Goal: Task Accomplishment & Management: Use online tool/utility

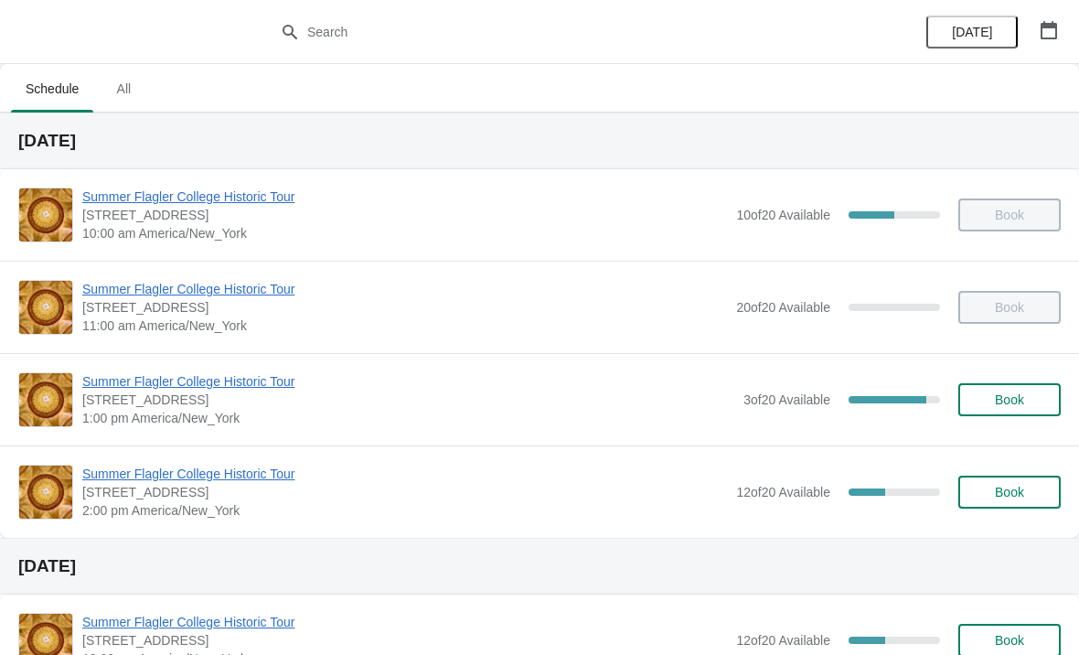
click at [228, 472] on span "Summer Flagler College Historic Tour" at bounding box center [404, 474] width 645 height 18
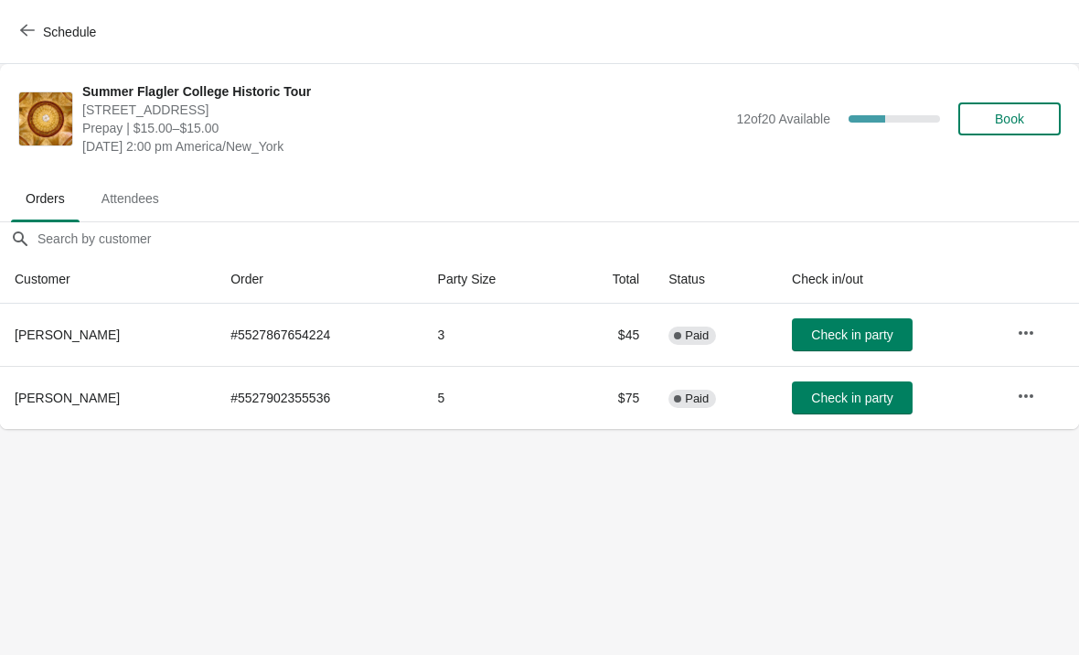
click at [1018, 131] on button "Book" at bounding box center [1010, 118] width 102 height 33
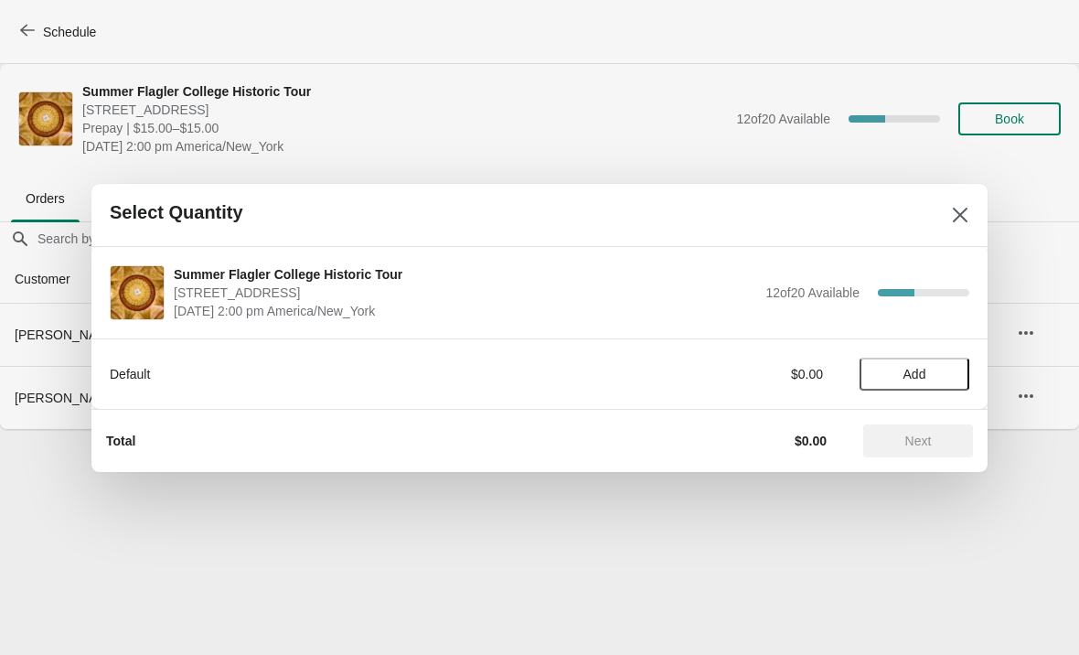
click at [918, 376] on span "Add" at bounding box center [915, 374] width 23 height 15
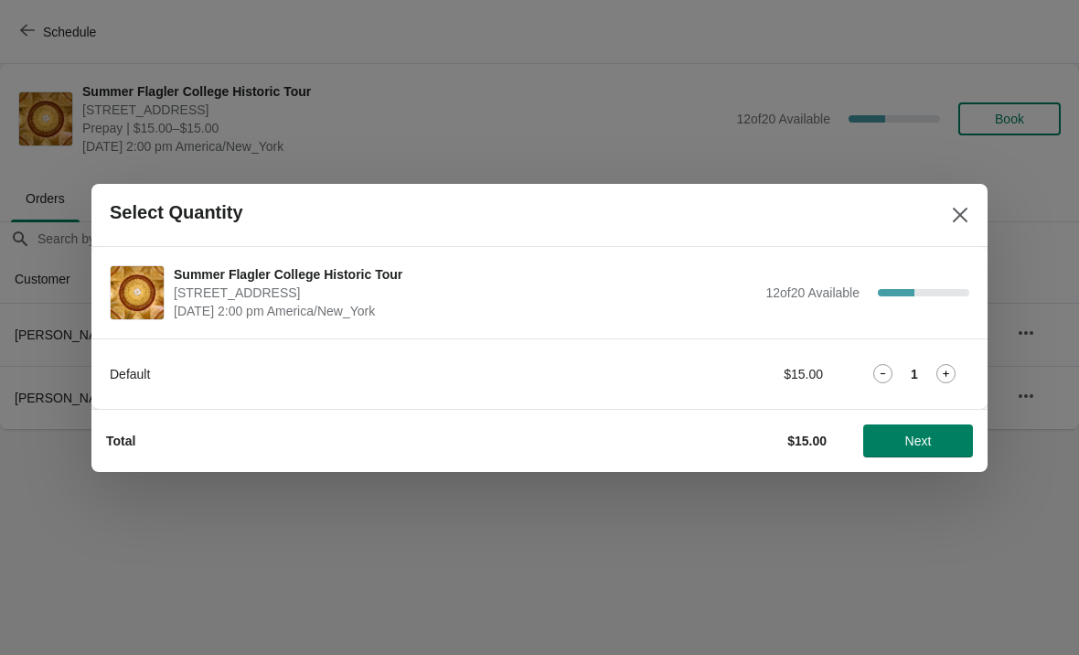
click at [948, 366] on icon at bounding box center [946, 373] width 19 height 19
click at [940, 377] on icon at bounding box center [946, 373] width 19 height 19
click at [946, 373] on icon at bounding box center [946, 373] width 6 height 6
click at [920, 445] on span "Next" at bounding box center [919, 441] width 27 height 15
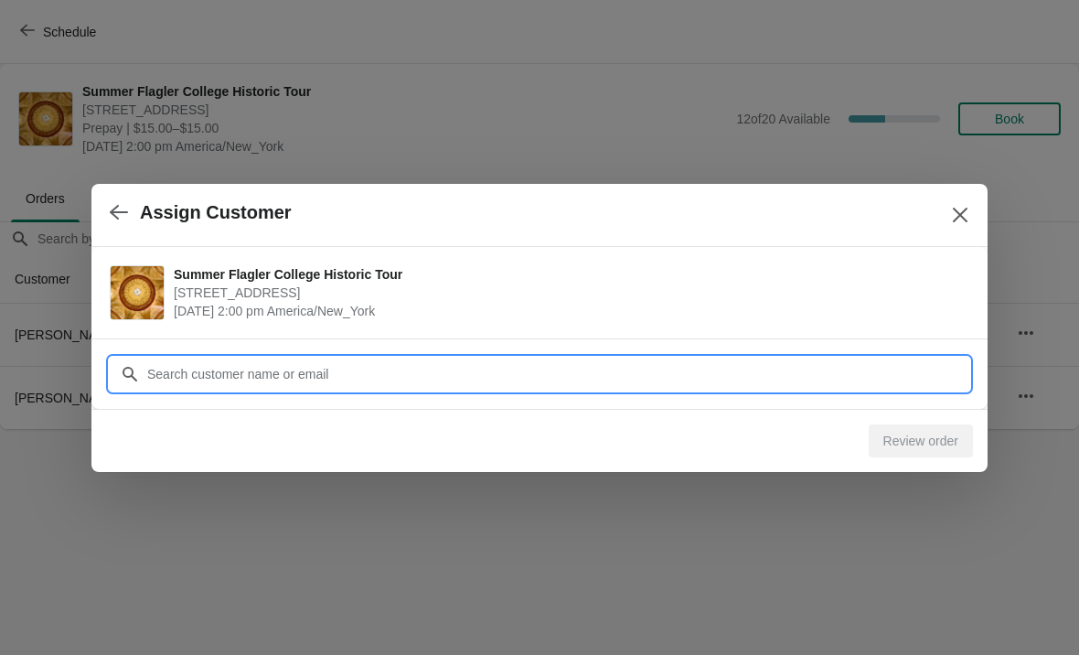
click at [861, 429] on div "Assign Customer Summer Flagler College Historic Tour 74 King Street, St. August…" at bounding box center [539, 429] width 1079 height 0
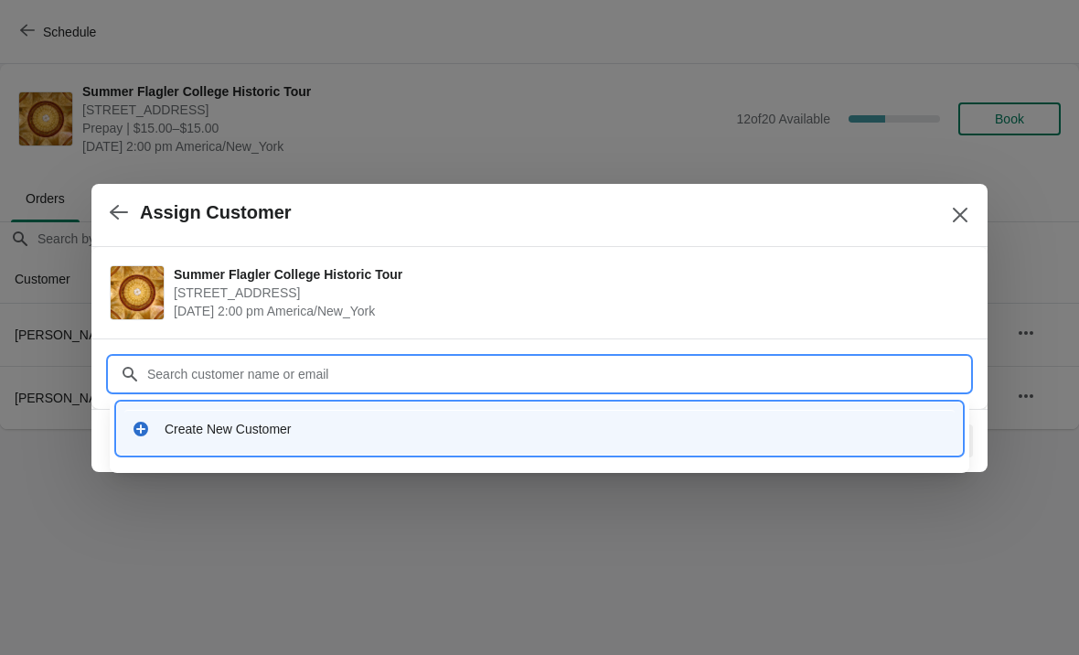
click at [468, 434] on div "Create New Customer" at bounding box center [556, 429] width 783 height 18
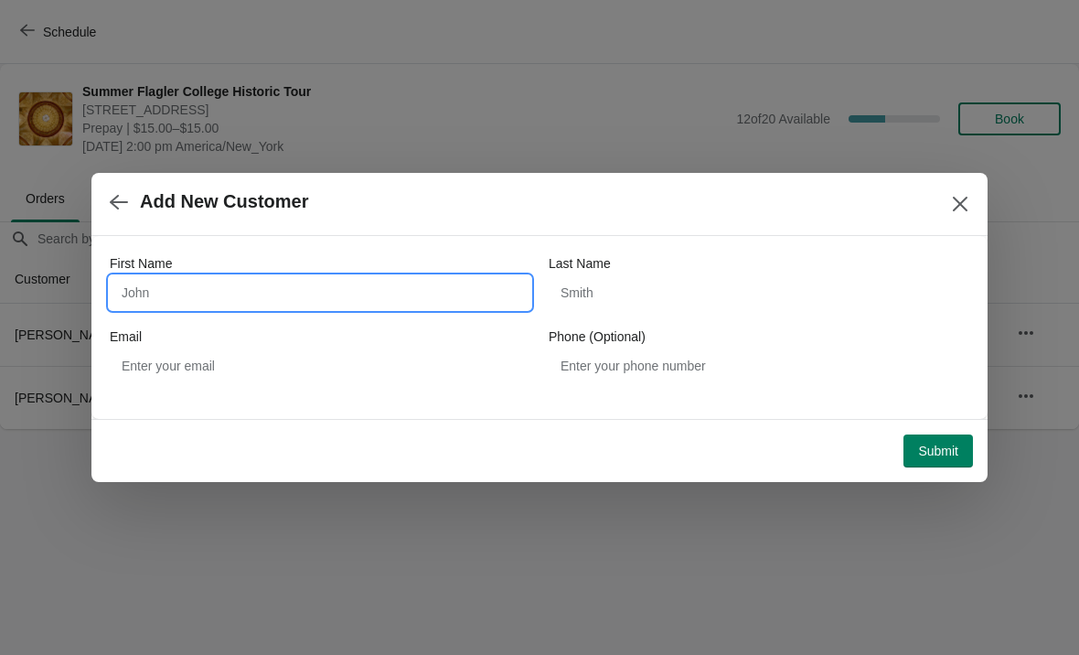
click at [352, 306] on input "First Name" at bounding box center [320, 292] width 421 height 33
type input "Rina"
click at [761, 264] on div "Last Name" at bounding box center [759, 263] width 421 height 18
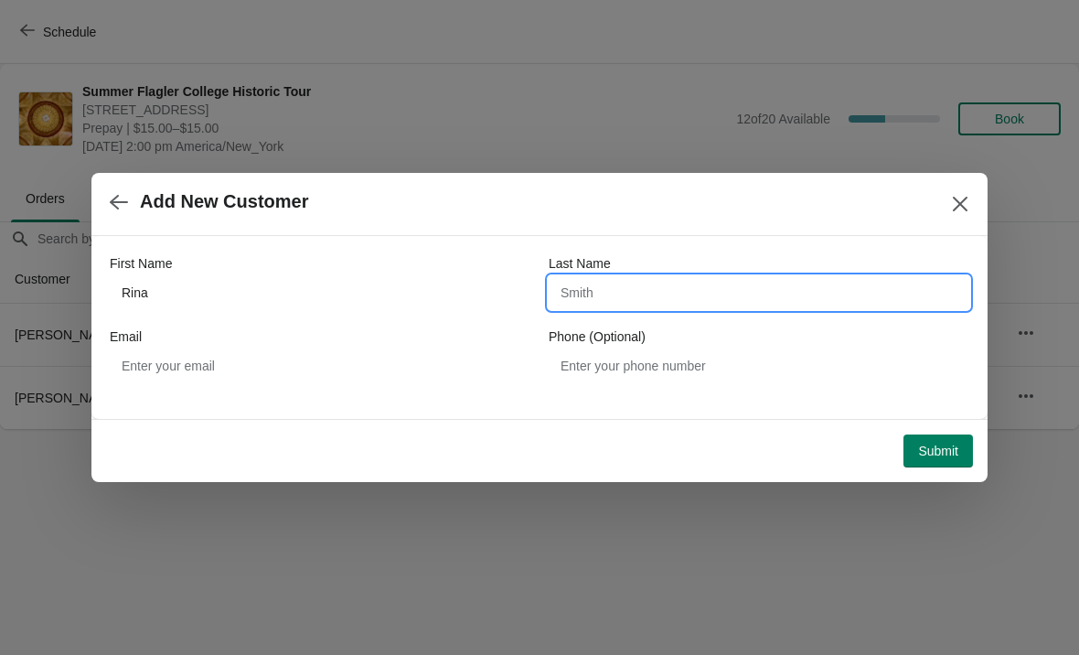
click at [773, 296] on input "Last Name" at bounding box center [759, 292] width 421 height 33
type input "Simon"
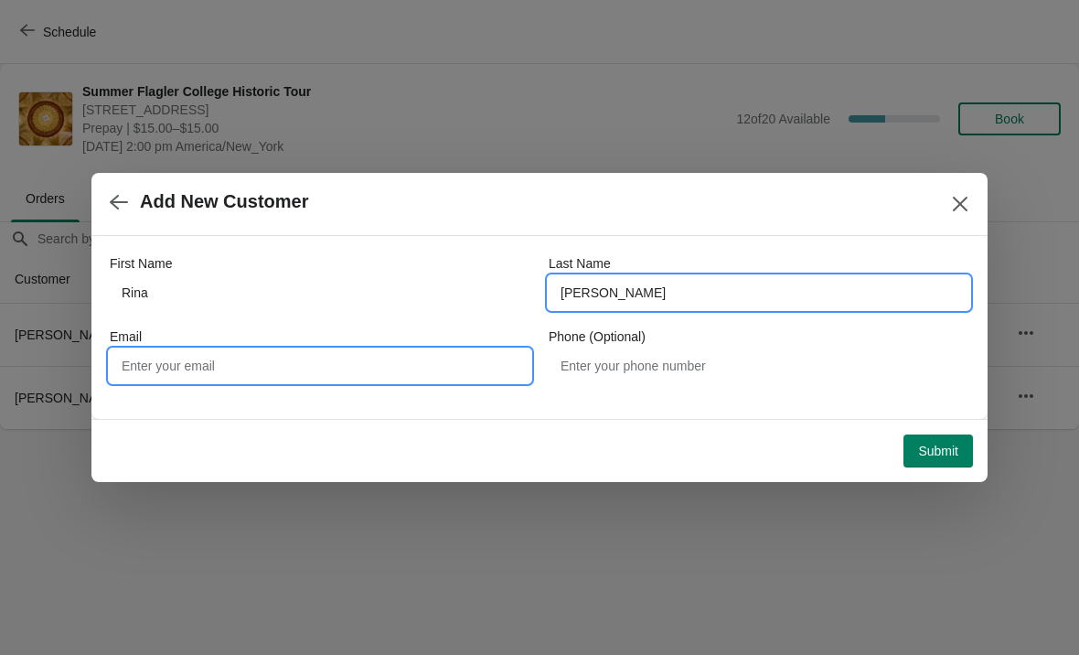
click at [393, 357] on input "Email" at bounding box center [320, 365] width 421 height 33
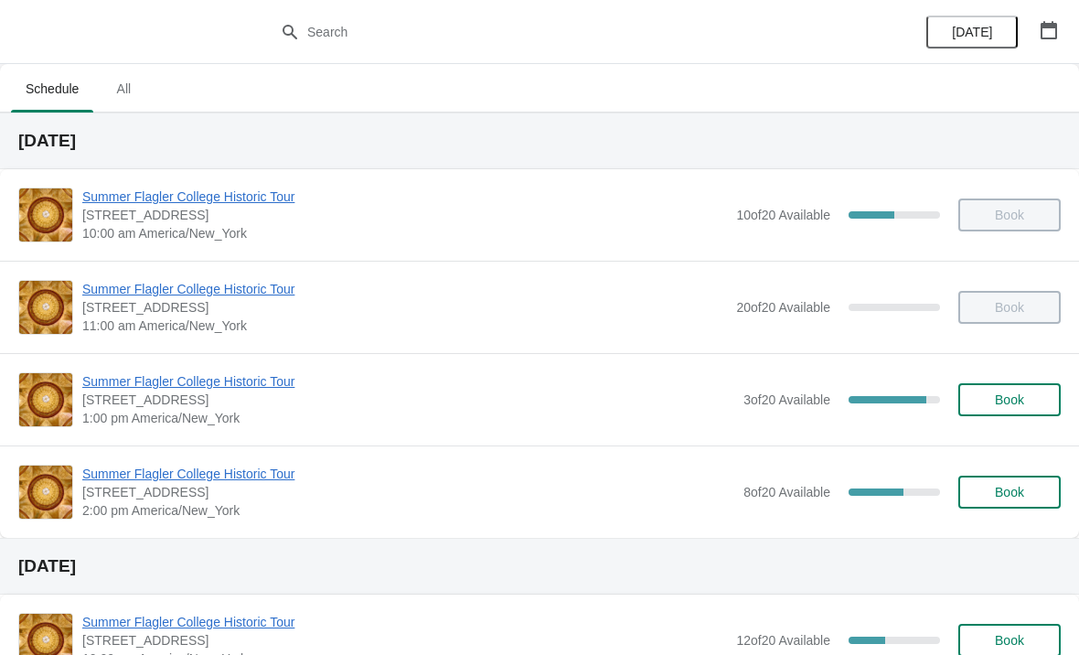
click at [200, 480] on span "Summer Flagler College Historic Tour" at bounding box center [408, 474] width 652 height 18
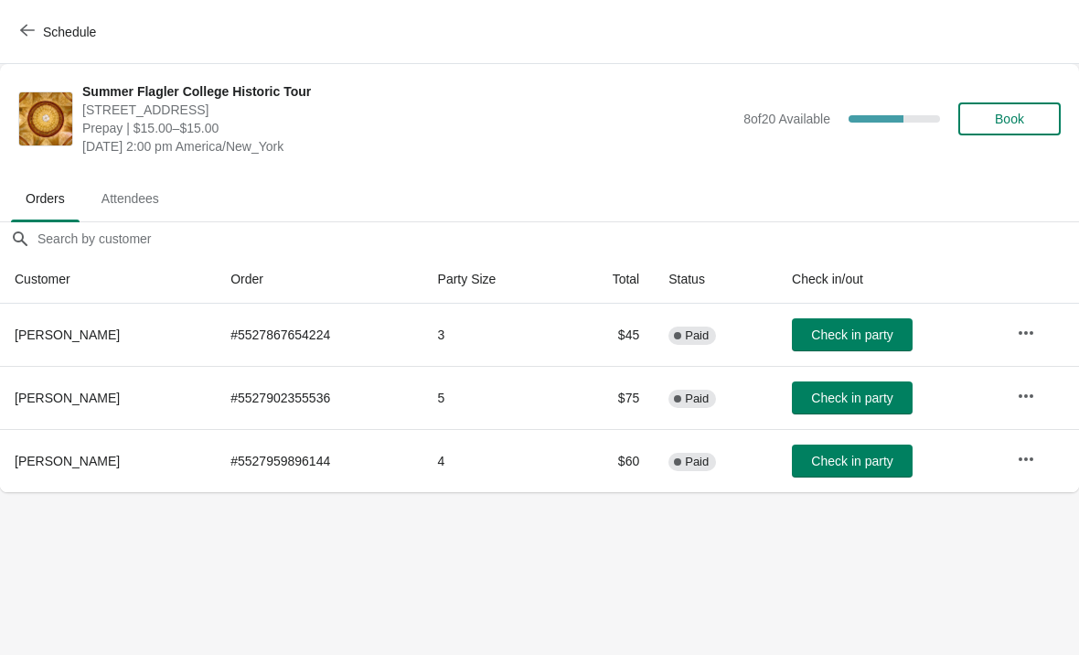
click at [870, 463] on span "Check in party" at bounding box center [851, 461] width 81 height 15
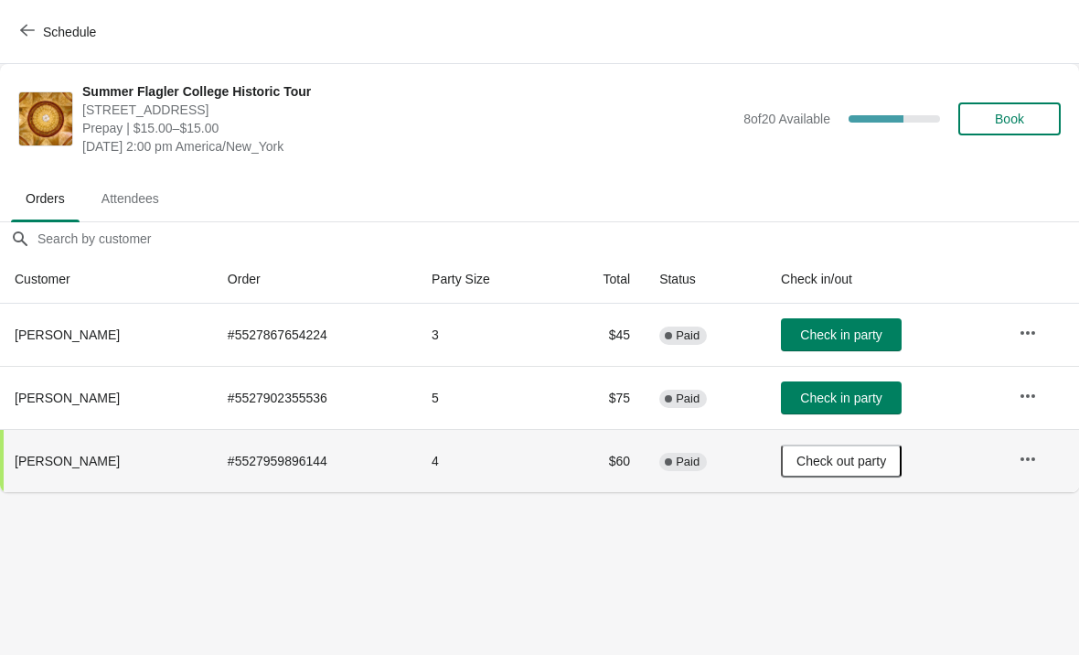
click at [892, 325] on button "Check in party" at bounding box center [841, 334] width 121 height 33
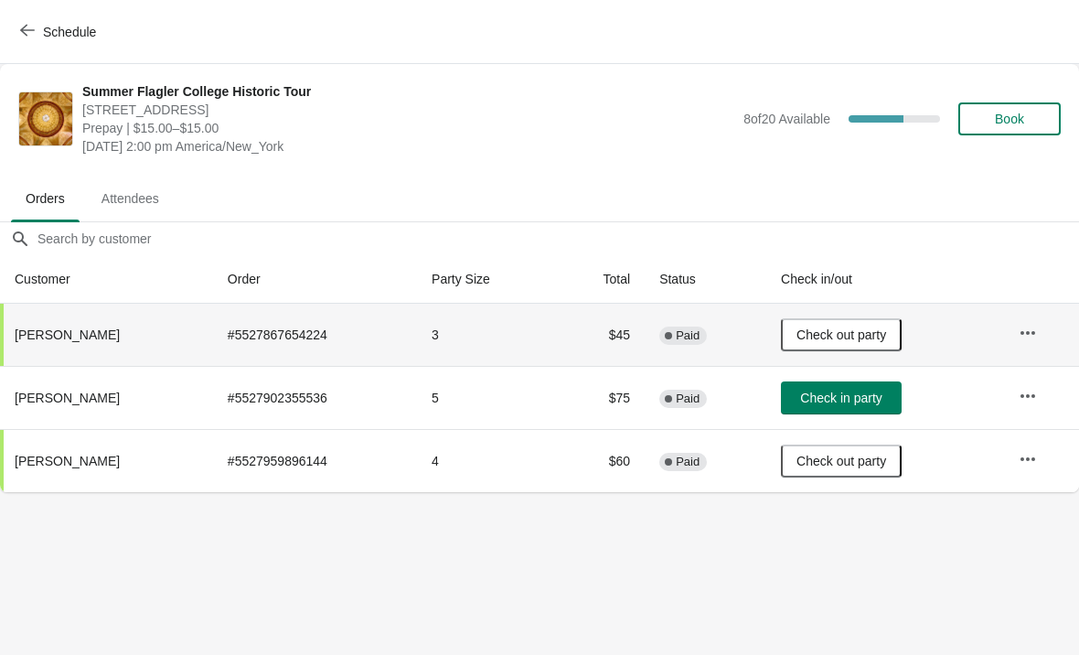
click at [853, 401] on span "Check in party" at bounding box center [840, 398] width 81 height 15
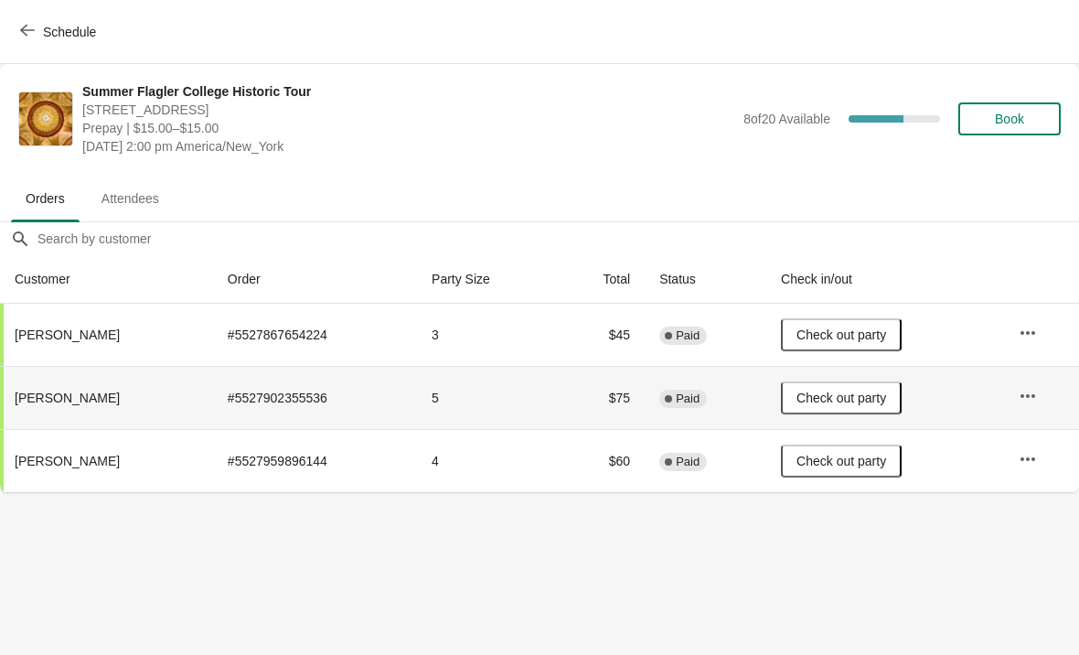
click at [25, 34] on icon "button" at bounding box center [27, 31] width 15 height 12
